Goal: Navigation & Orientation: Find specific page/section

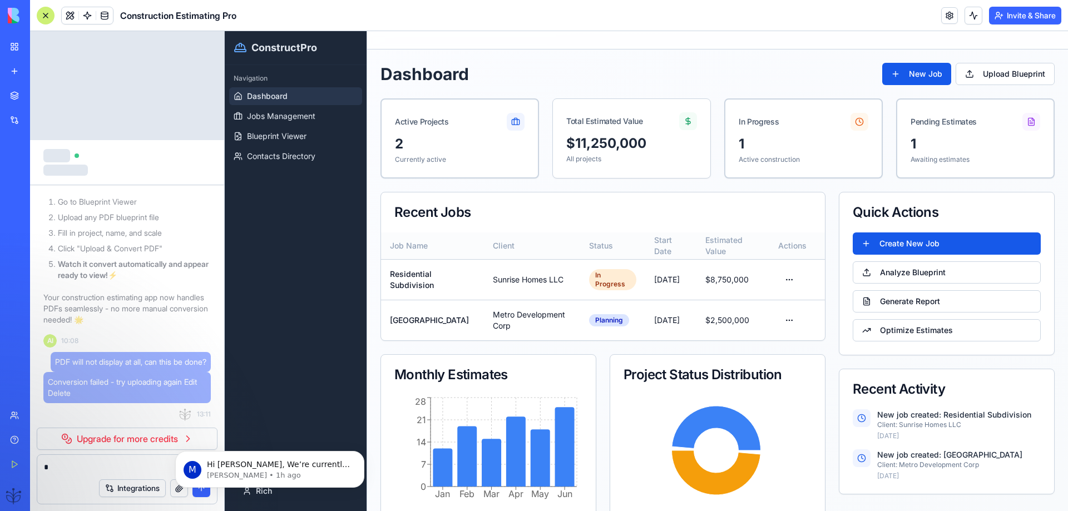
scroll to position [217, 0]
click at [233, 469] on p "Hi [PERSON_NAME], We’re currently working on adding the ability to preview PDFs…" at bounding box center [279, 464] width 144 height 11
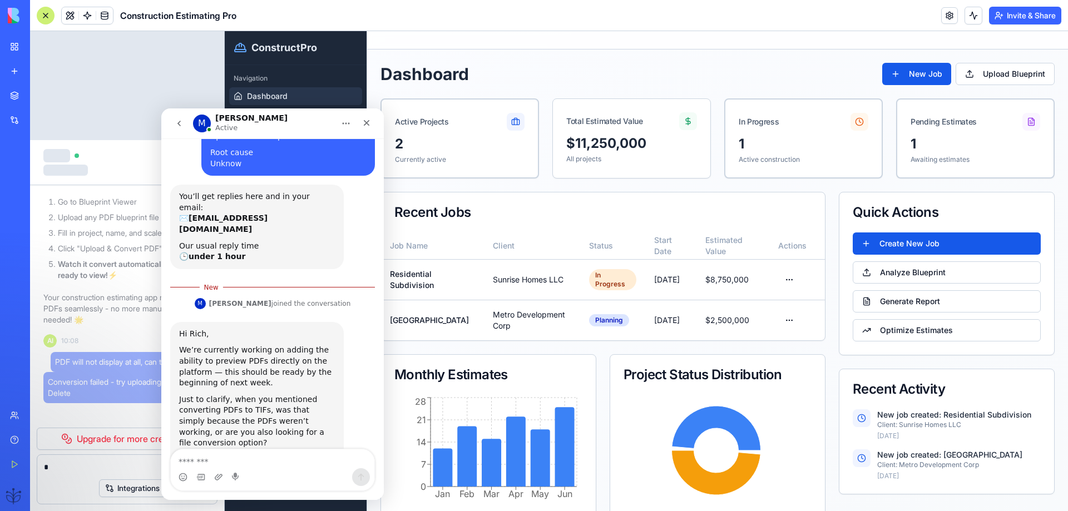
scroll to position [236, 0]
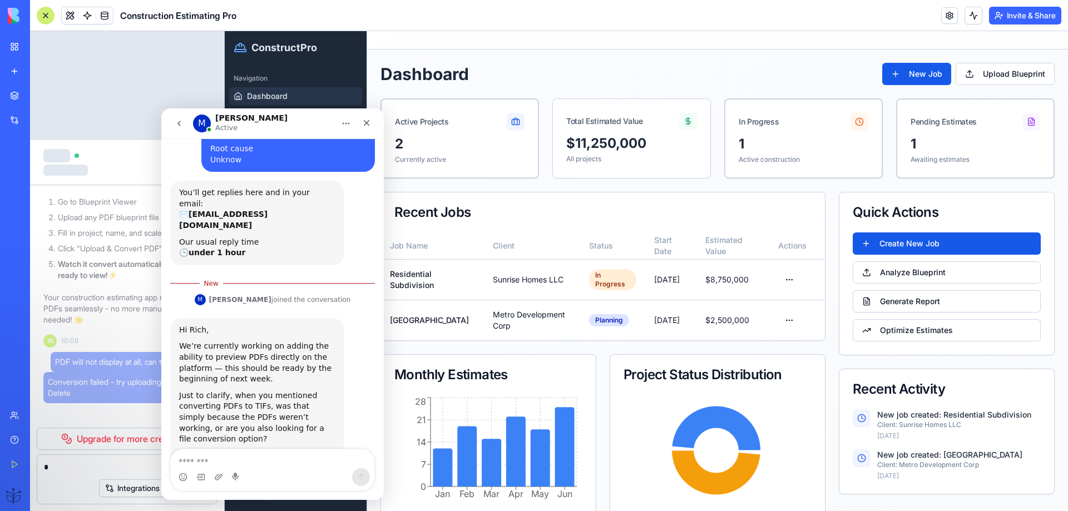
click at [219, 447] on div "Hi [PERSON_NAME], We’re currently working on adding the ability to preview PDFs…" at bounding box center [272, 410] width 205 height 185
click at [217, 454] on textarea "Message…" at bounding box center [273, 458] width 204 height 19
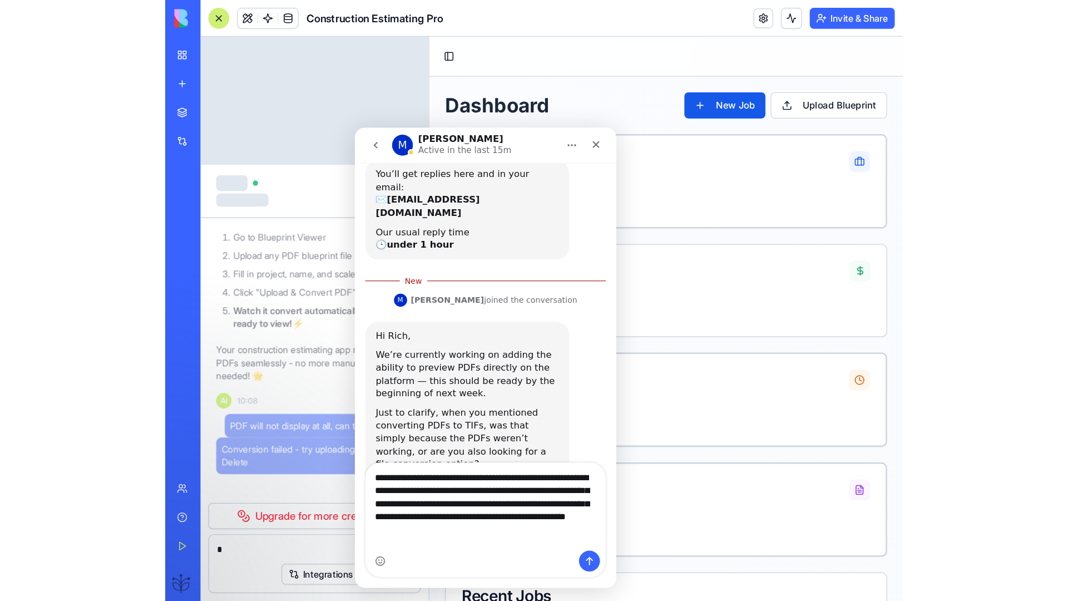
scroll to position [9815, 0]
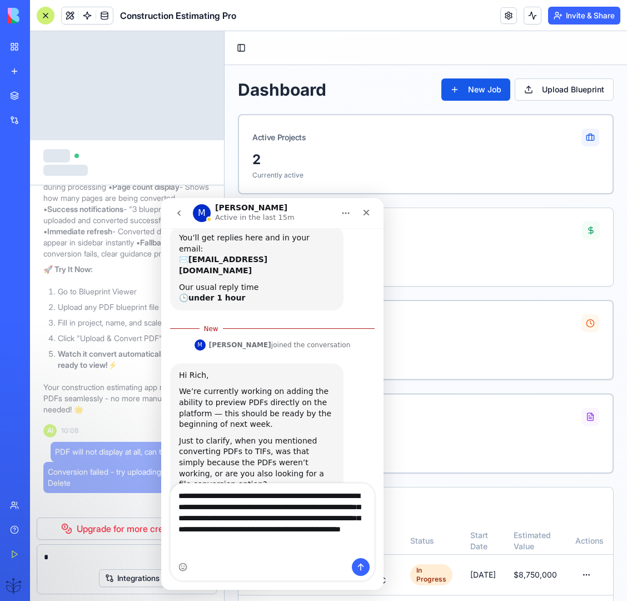
click at [269, 511] on div "Intercom messenger" at bounding box center [273, 567] width 204 height 18
click at [209, 511] on div "Intercom messenger" at bounding box center [273, 567] width 204 height 18
drag, startPoint x: 206, startPoint y: 578, endPoint x: 246, endPoint y: 563, distance: 43.3
click at [205, 511] on div "**********" at bounding box center [272, 536] width 222 height 107
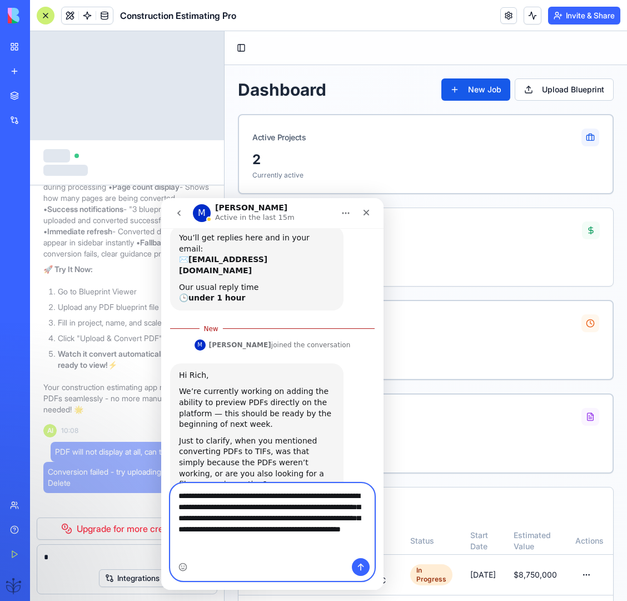
drag, startPoint x: 283, startPoint y: 552, endPoint x: 296, endPoint y: 555, distance: 13.6
click at [292, 511] on textarea "**********" at bounding box center [273, 514] width 204 height 63
click at [295, 511] on textarea "**********" at bounding box center [273, 514] width 204 height 63
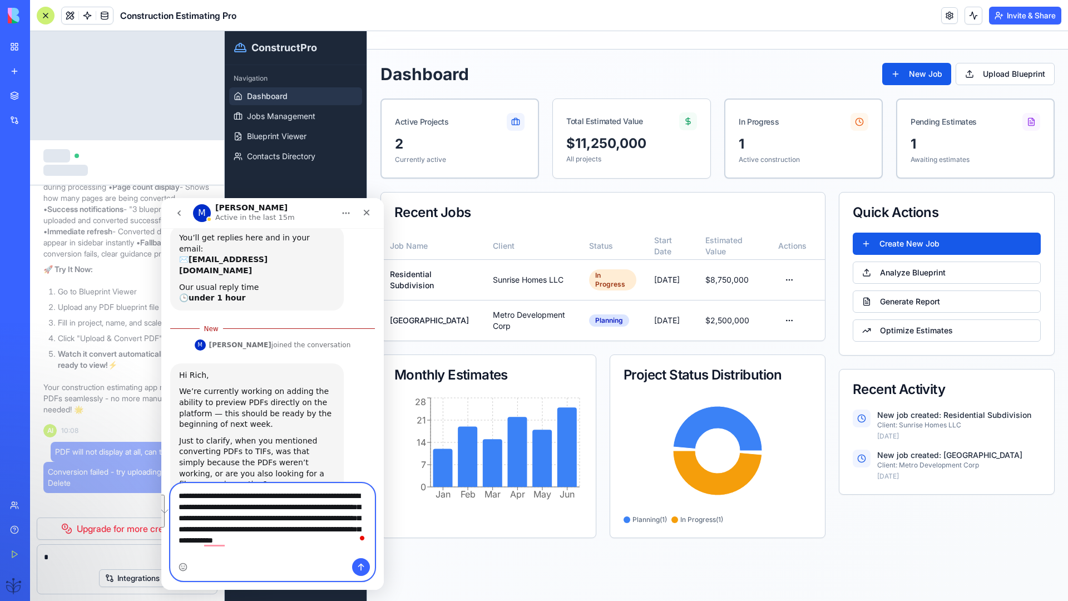
drag, startPoint x: 201, startPoint y: 554, endPoint x: 298, endPoint y: 530, distance: 99.8
click at [268, 511] on textarea "**********" at bounding box center [273, 514] width 204 height 63
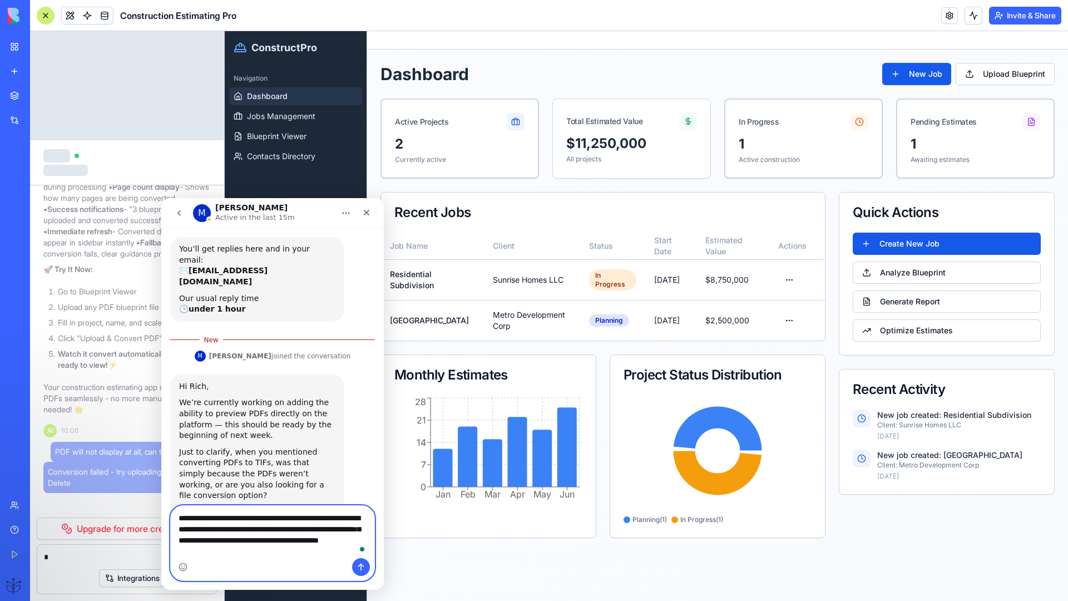
type textarea "**********"
click at [360, 511] on icon "Send a message…" at bounding box center [361, 566] width 9 height 9
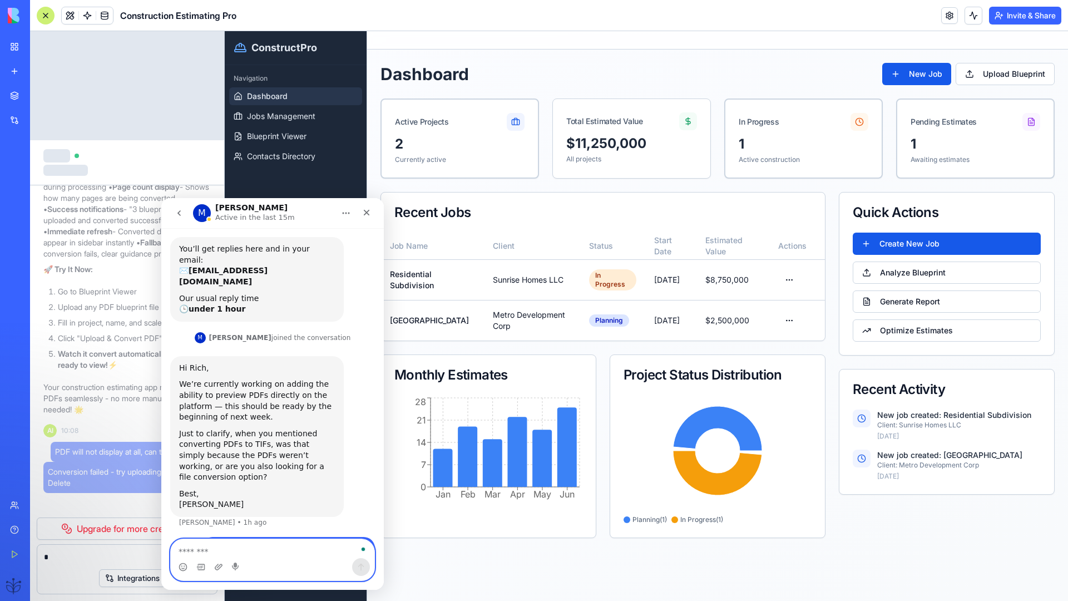
scroll to position [283, 0]
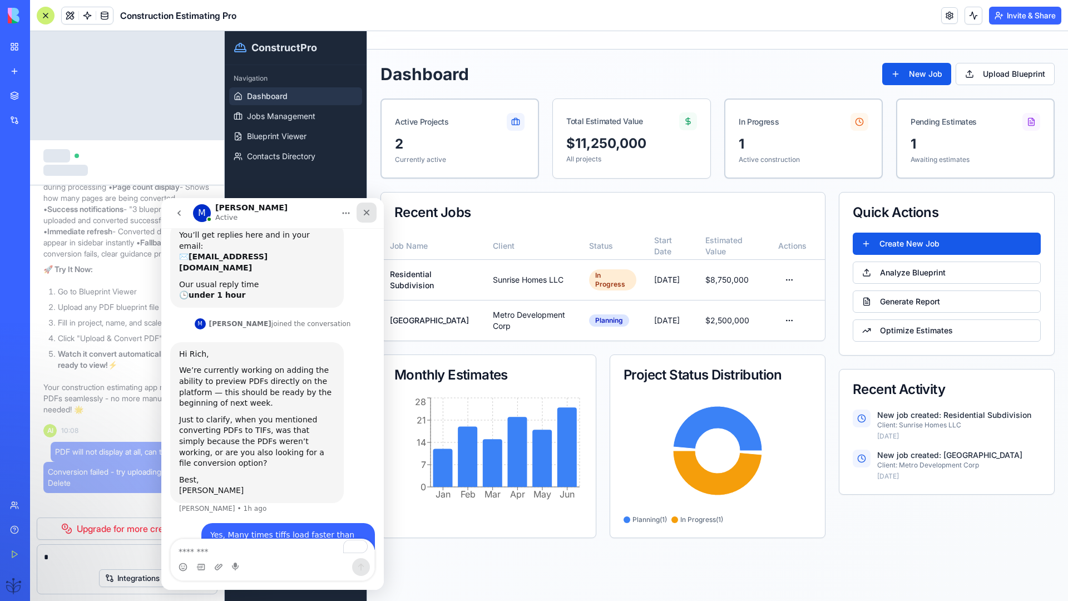
click at [368, 212] on icon "Close" at bounding box center [366, 212] width 9 height 9
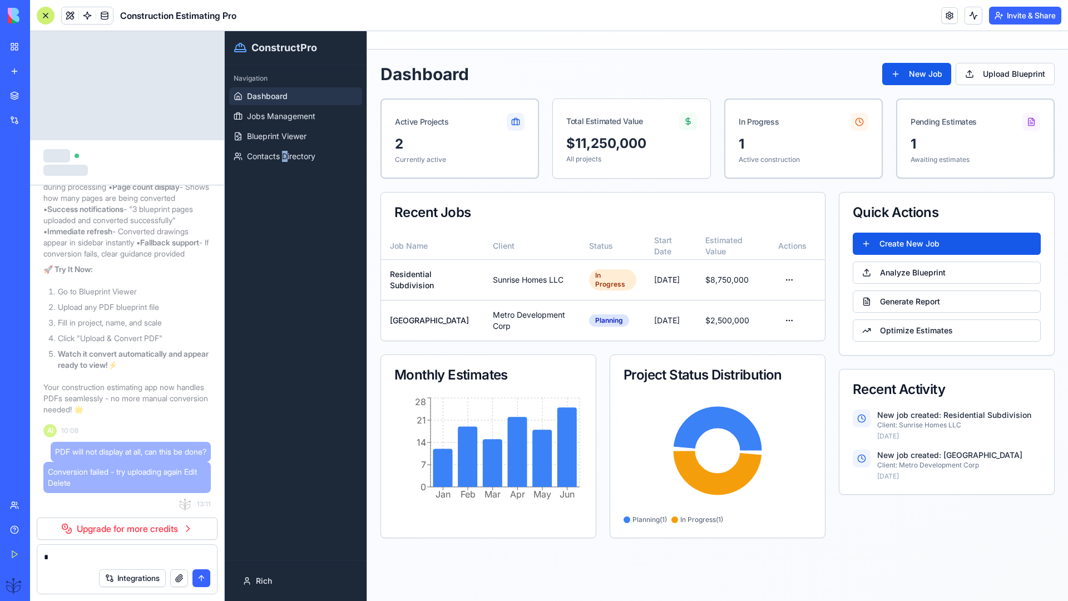
click at [284, 235] on div "Navigation Dashboard Jobs Management Blueprint Viewer Contacts Directory" at bounding box center [296, 312] width 142 height 495
click at [48, 14] on div at bounding box center [46, 16] width 18 height 18
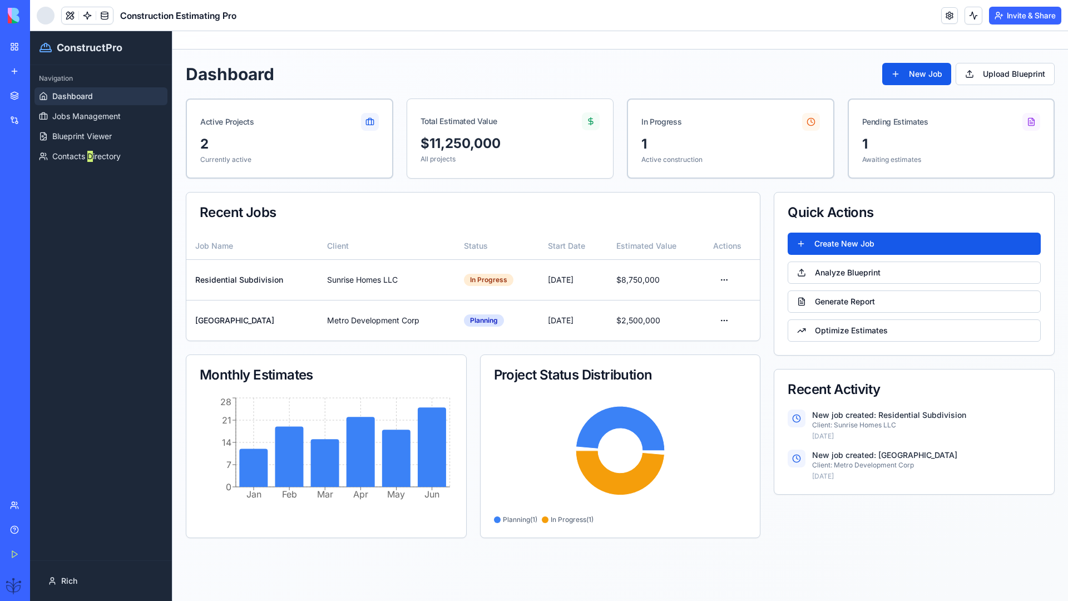
click at [22, 43] on link "My Workspace" at bounding box center [25, 47] width 44 height 22
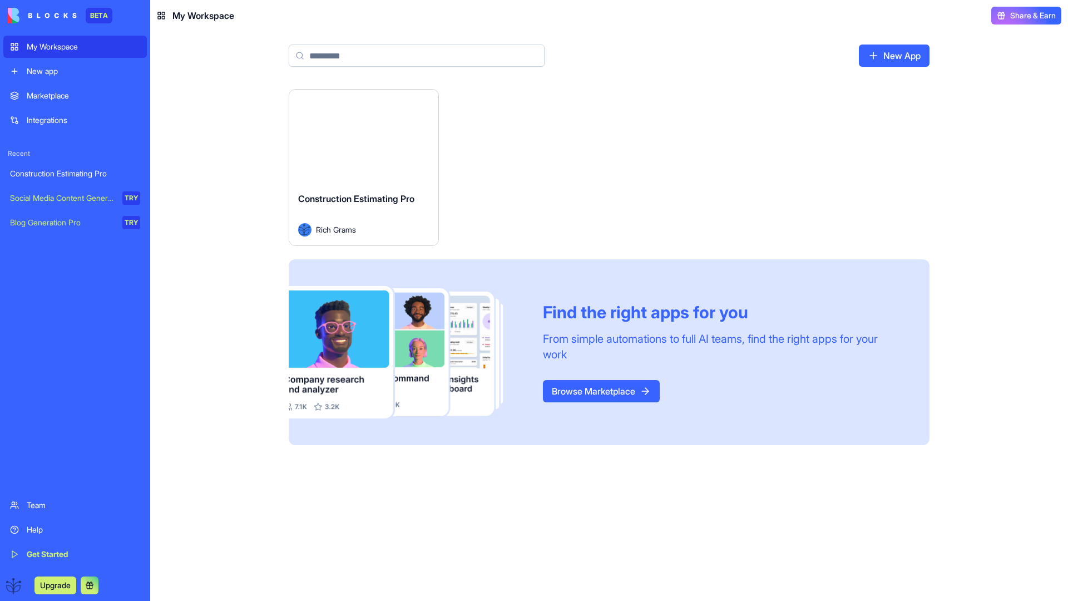
click at [344, 154] on div "Launch" at bounding box center [363, 136] width 149 height 93
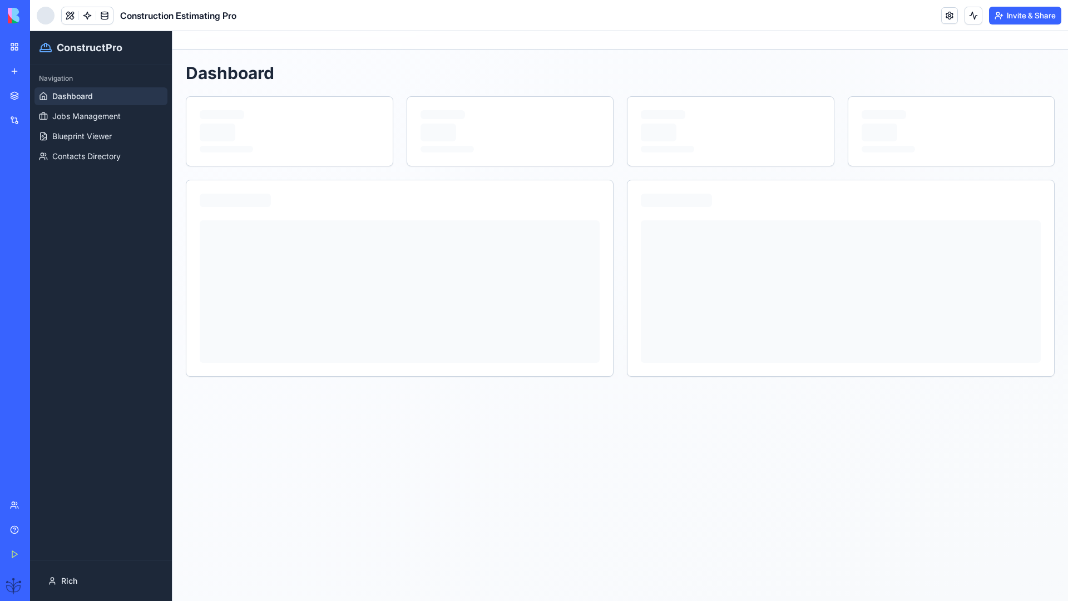
drag, startPoint x: 2, startPoint y: 174, endPoint x: 0, endPoint y: 180, distance: 6.0
click at [3, 174] on div "BETA My Workspace New app Marketplace Integrations Recent Construction Estimati…" at bounding box center [15, 300] width 30 height 601
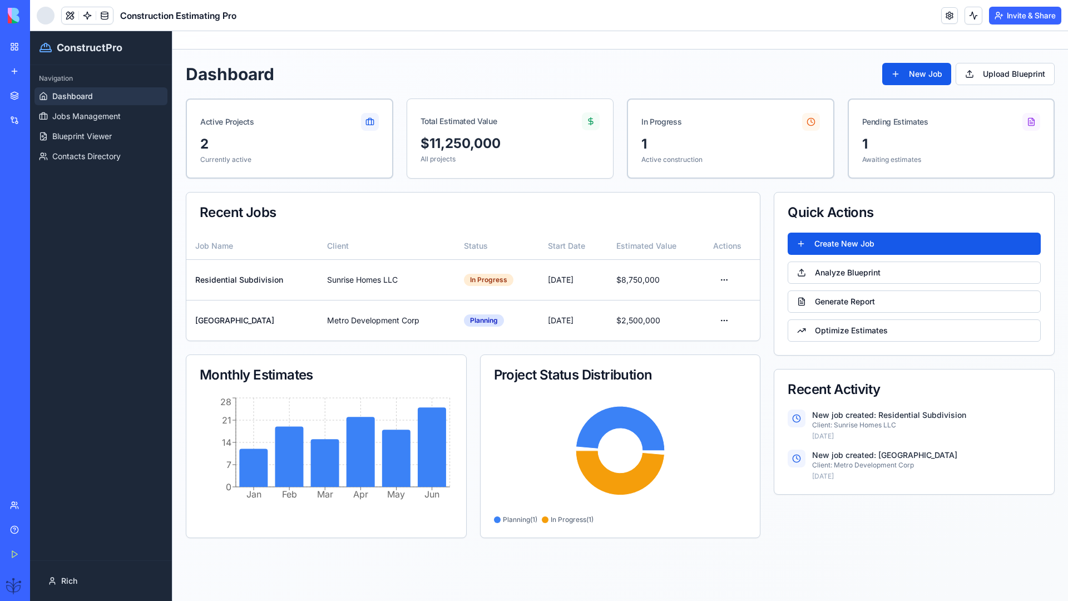
click at [36, 120] on div "Integrations" at bounding box center [34, 120] width 14 height 11
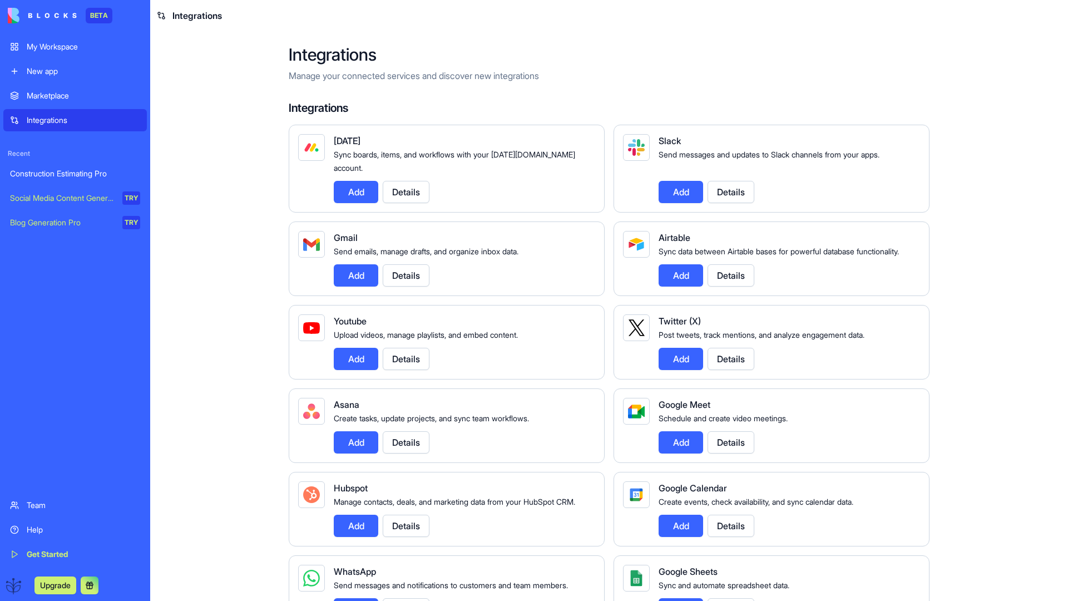
click at [903, 11] on header "Integrations" at bounding box center [609, 15] width 918 height 31
